Goal: Navigation & Orientation: Find specific page/section

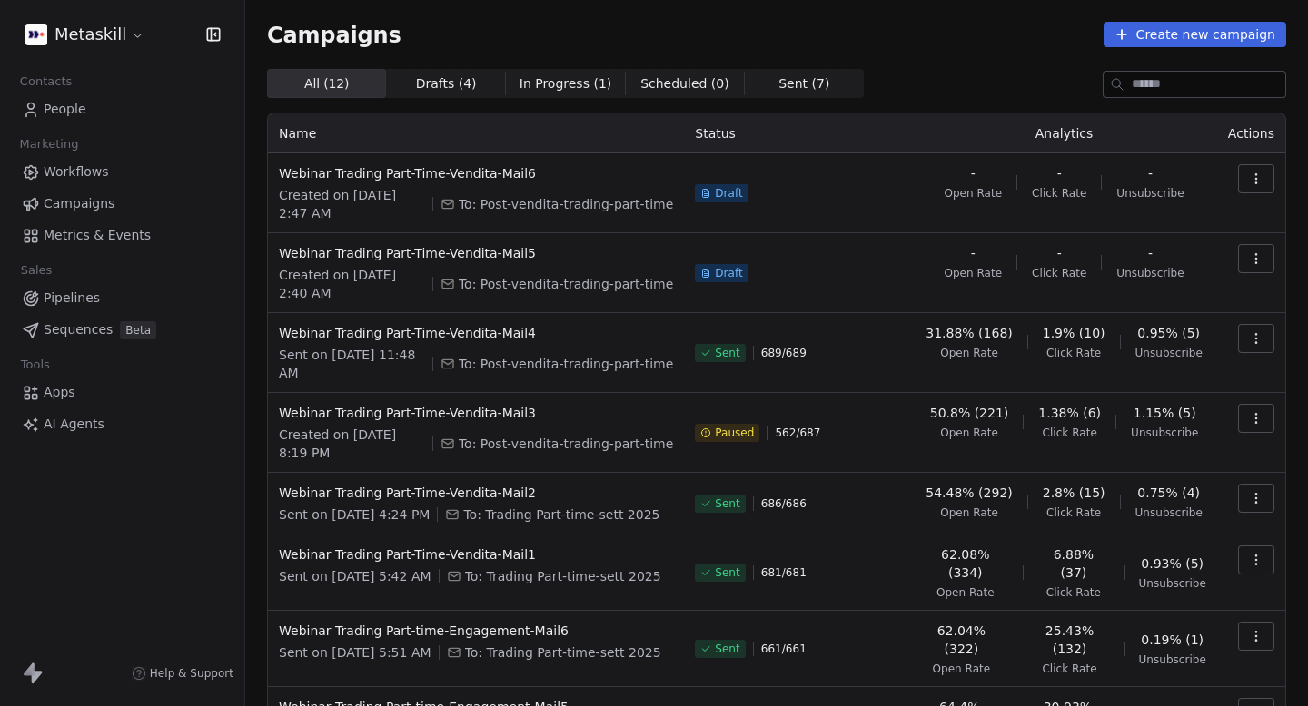
click at [123, 35] on html "Metaskill Contacts People Marketing Workflows Campaigns Metrics & Events Sales …" at bounding box center [654, 353] width 1308 height 706
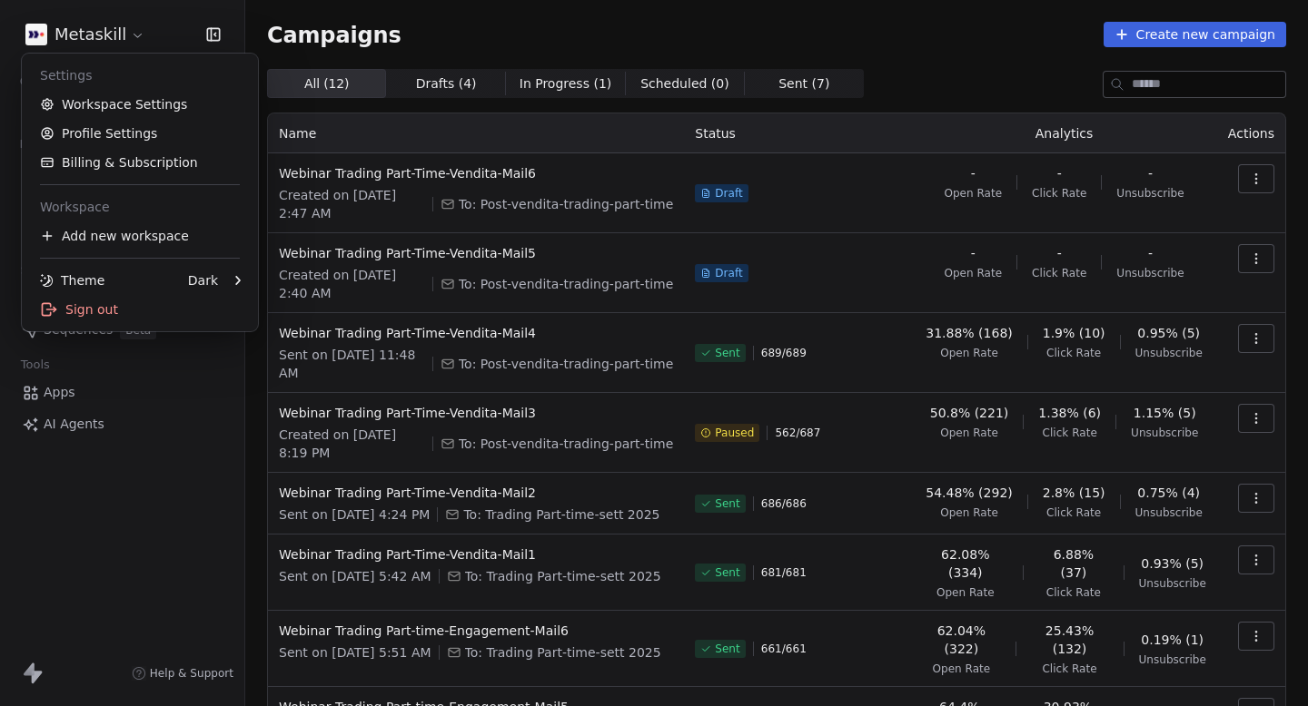
click at [450, 22] on html "Metaskill Contacts People Marketing Workflows Campaigns Metrics & Events Sales …" at bounding box center [654, 353] width 1308 height 706
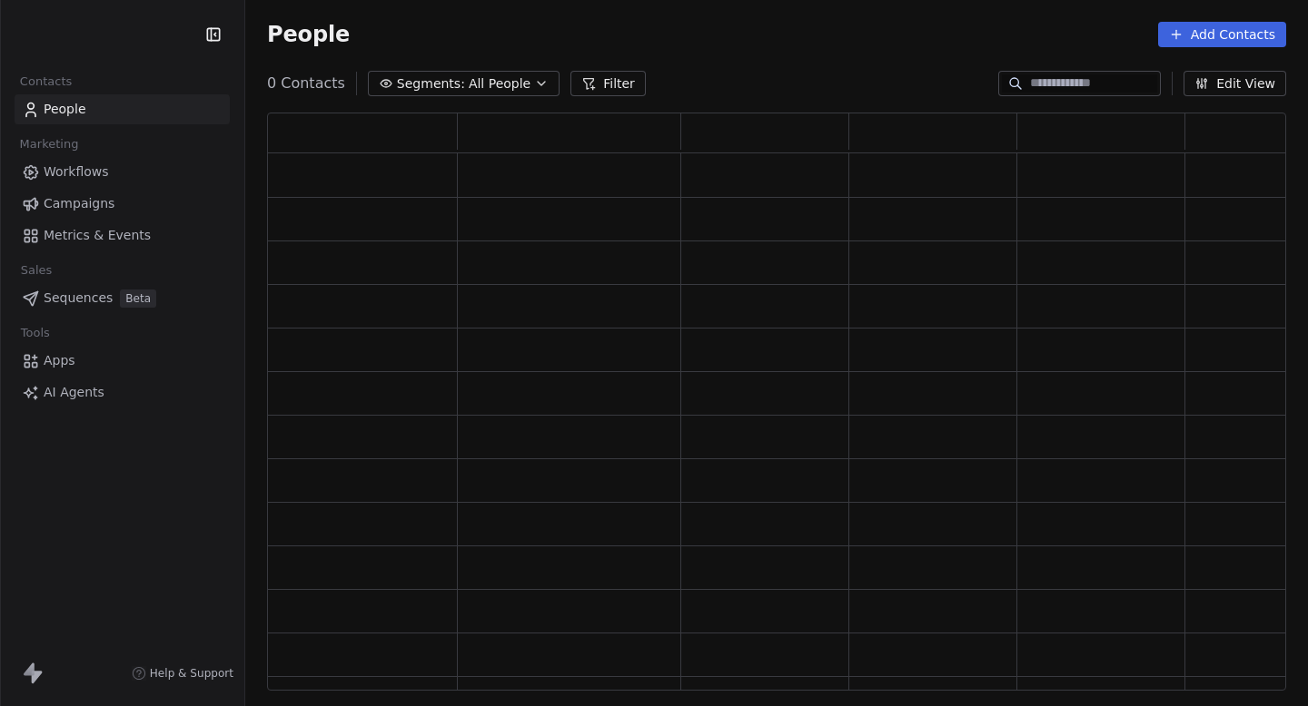
scroll to position [578, 1019]
